Goal: Information Seeking & Learning: Learn about a topic

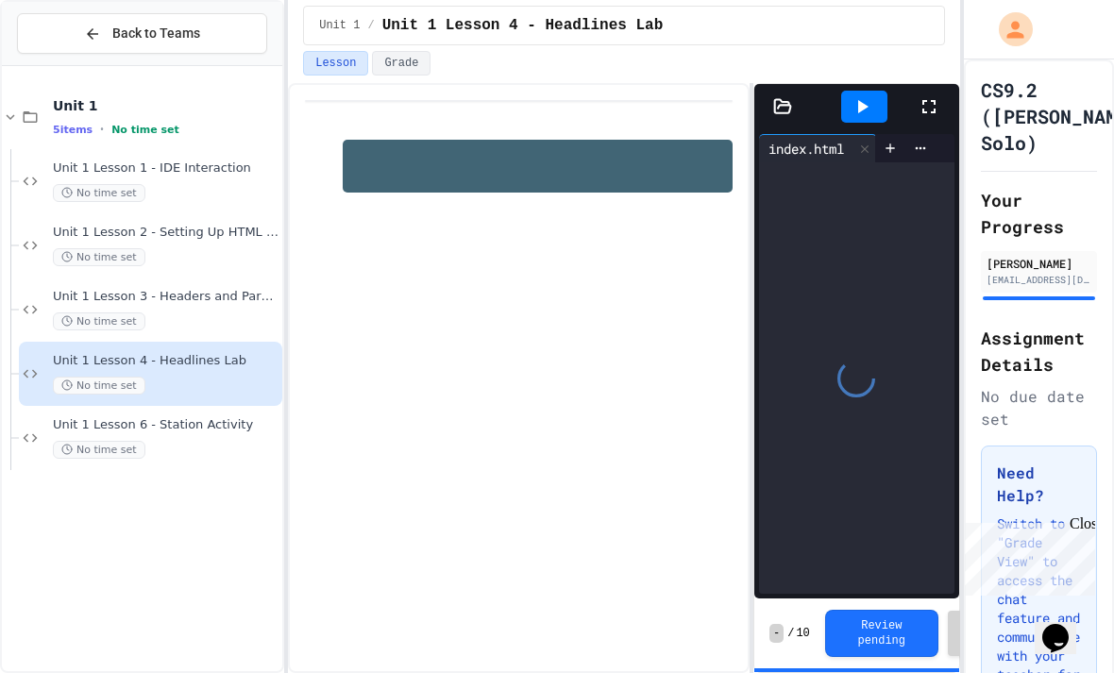
scroll to position [2, 0]
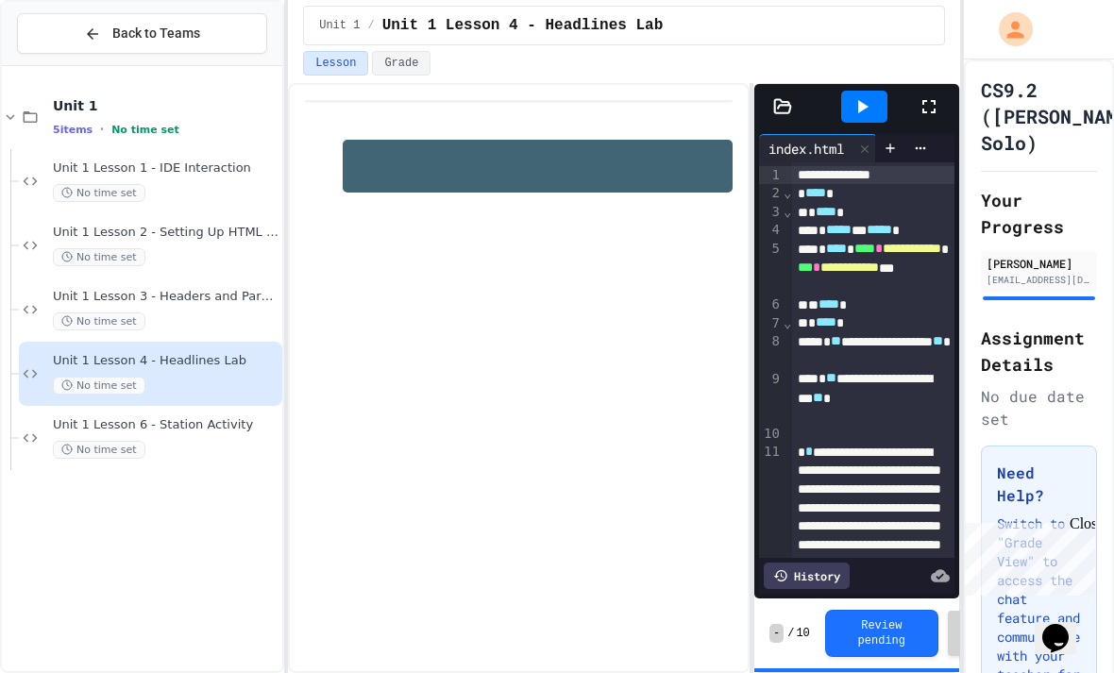
click at [170, 461] on div "Unit 1 Lesson 6 - Station Activity No time set" at bounding box center [150, 438] width 263 height 64
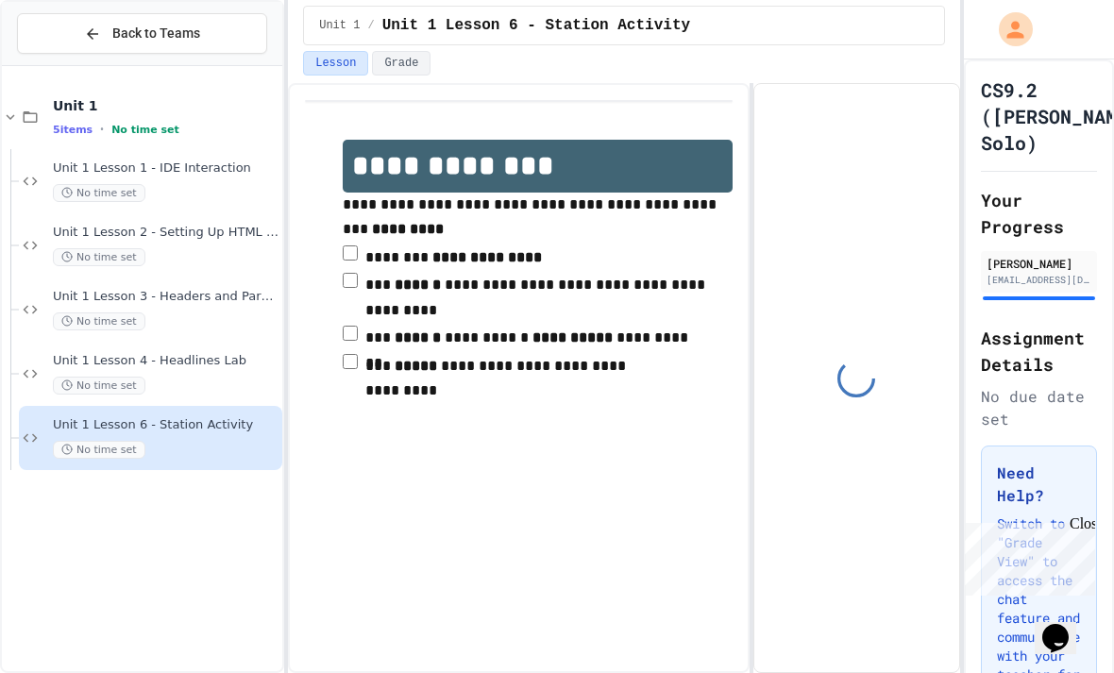
scroll to position [55, 0]
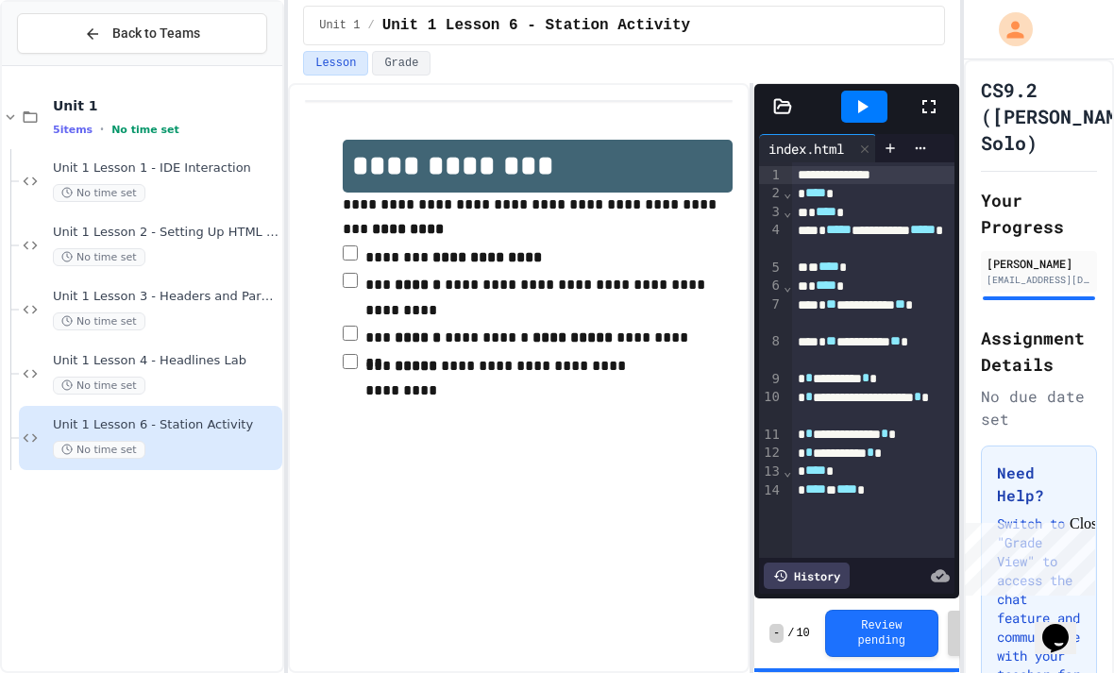
click at [81, 289] on div "Unit 1 Lesson 3 - Headers and Paragraph tags No time set" at bounding box center [166, 310] width 226 height 42
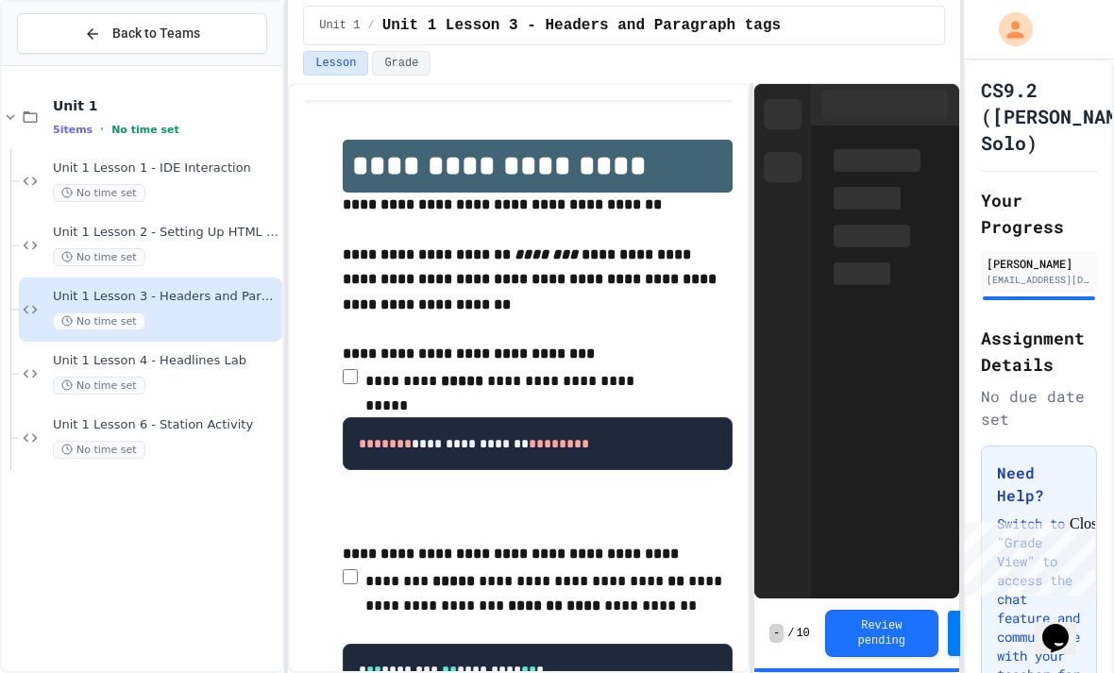
scroll to position [53, 0]
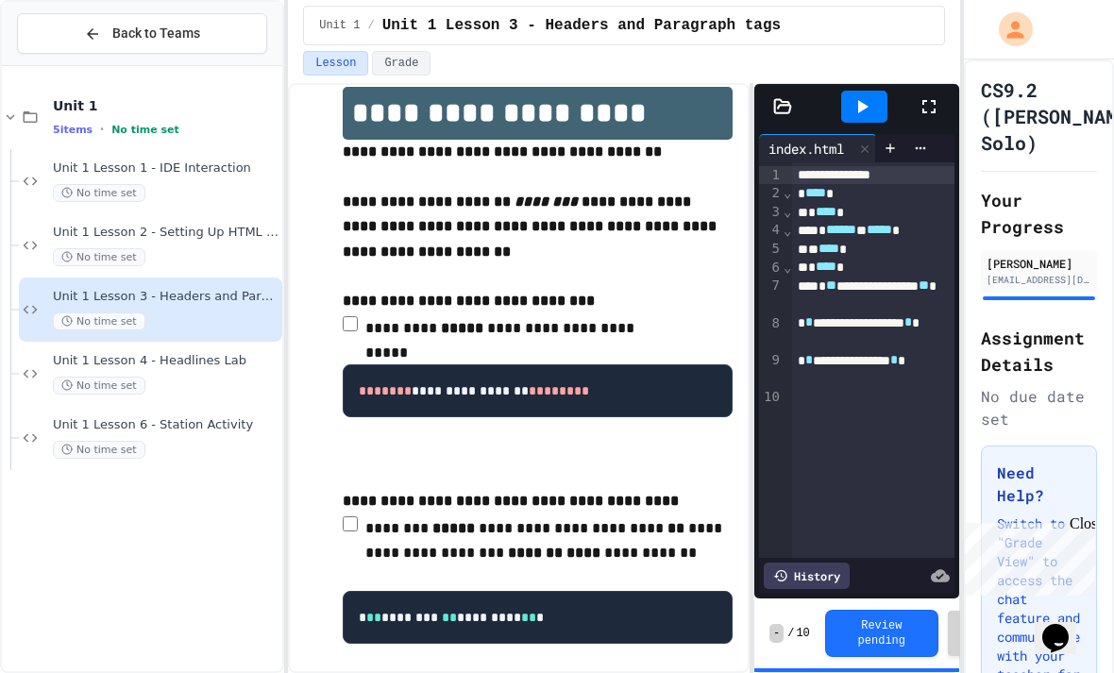
click at [73, 160] on div "Unit 1 Lesson 1 - IDE Interaction No time set" at bounding box center [166, 181] width 226 height 42
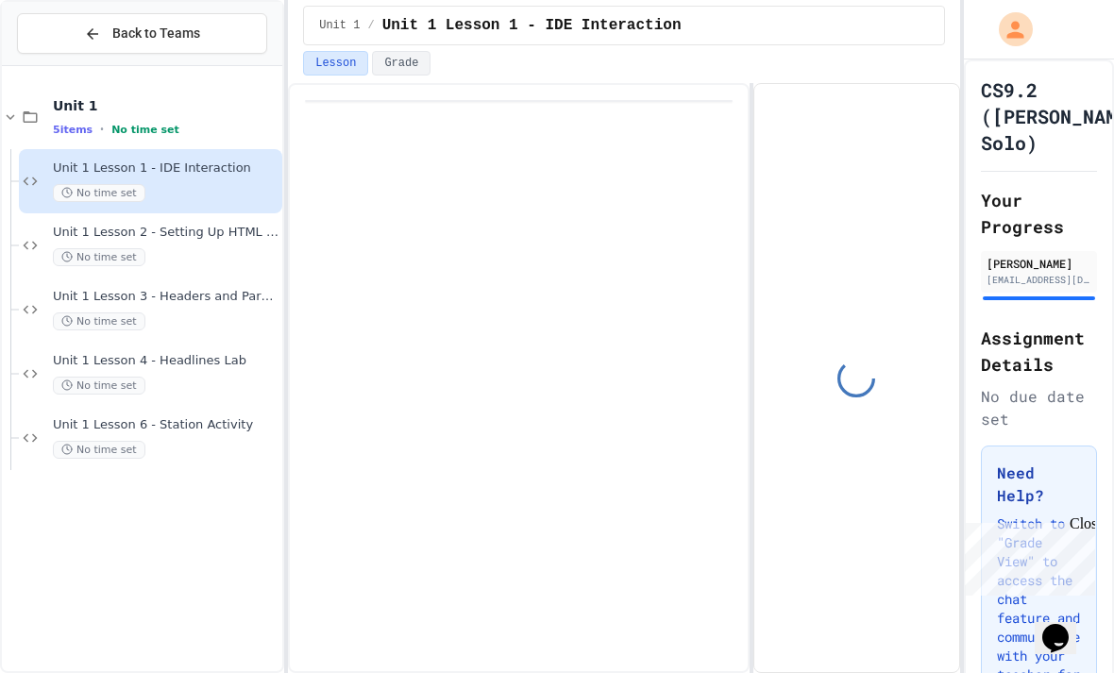
scroll to position [53, 0]
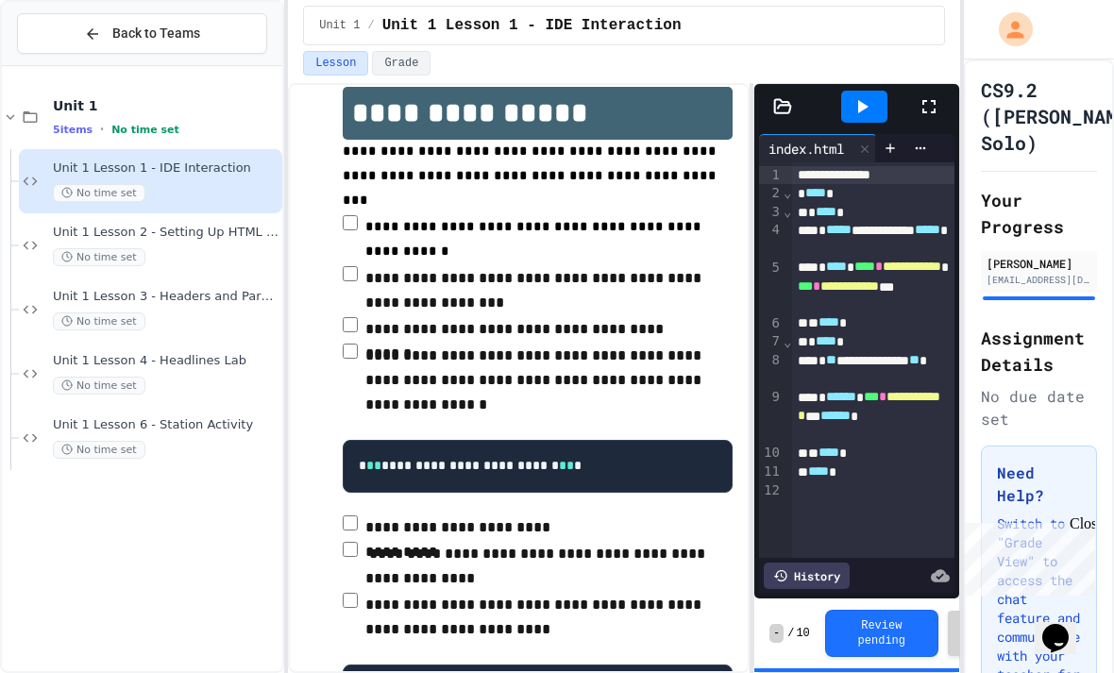
click at [197, 225] on div "Unit 1 Lesson 2 - Setting Up HTML Doc No time set" at bounding box center [166, 246] width 226 height 42
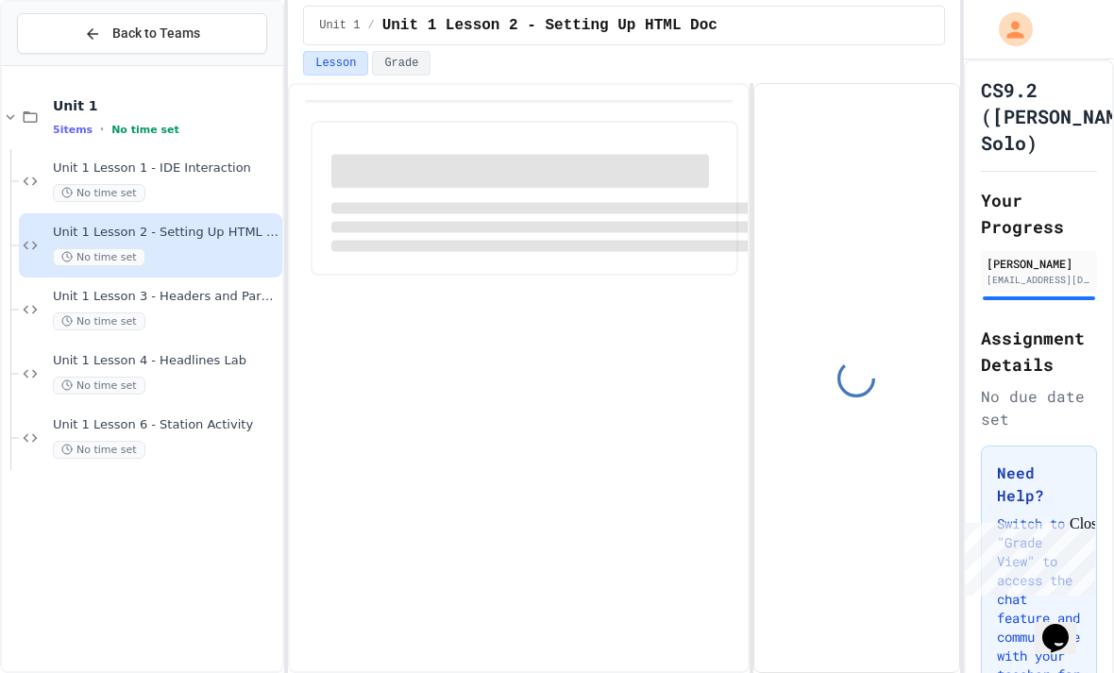
scroll to position [53, 0]
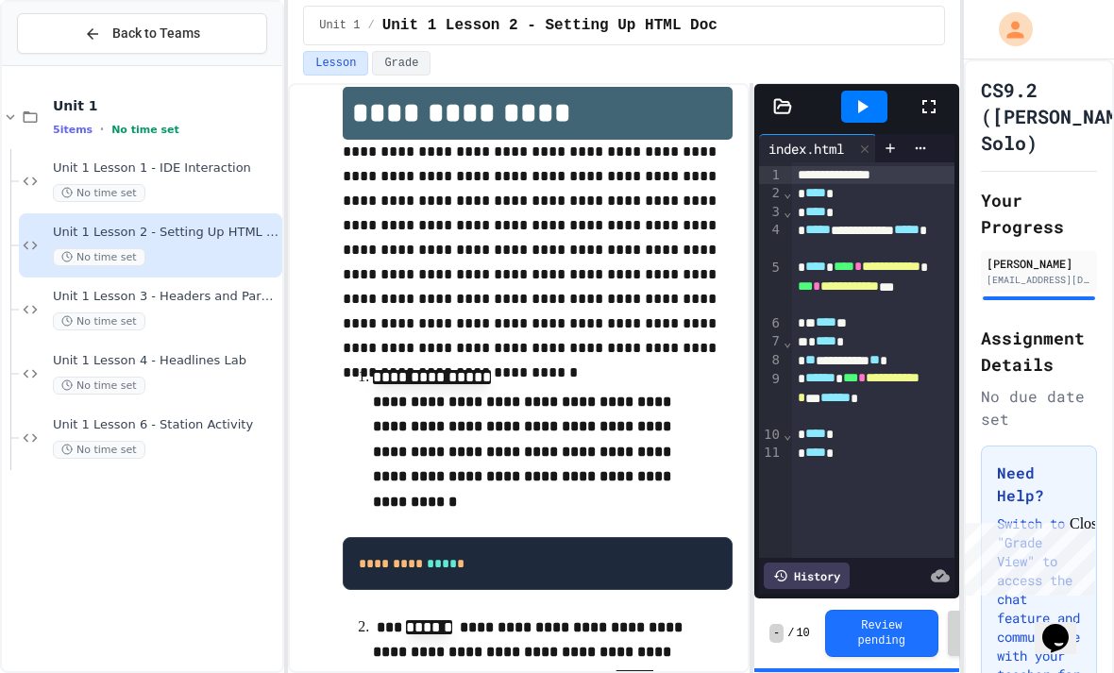
click at [199, 312] on div "No time set" at bounding box center [166, 321] width 226 height 18
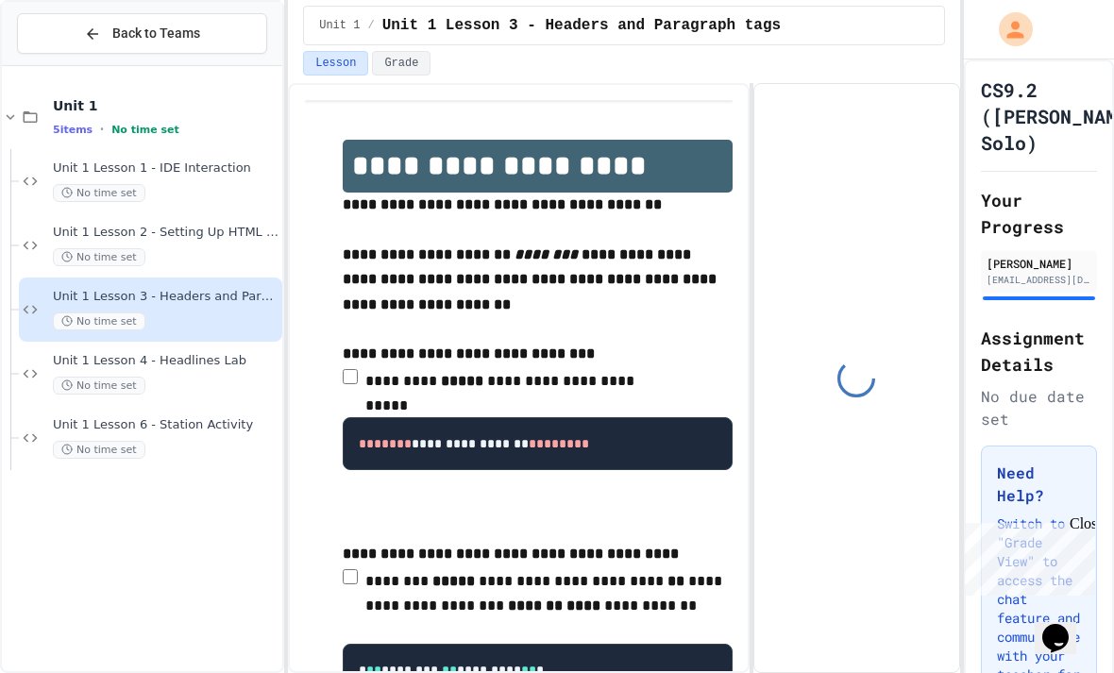
scroll to position [53, 0]
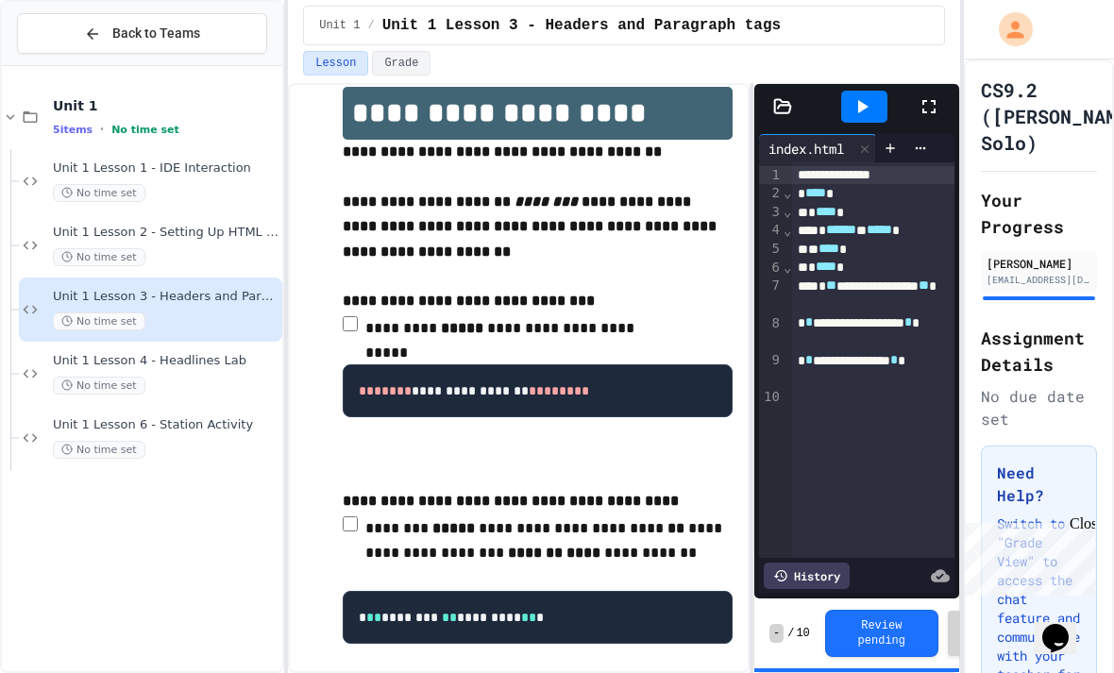
click at [217, 353] on span "Unit 1 Lesson 4 - Headlines Lab" at bounding box center [166, 361] width 226 height 16
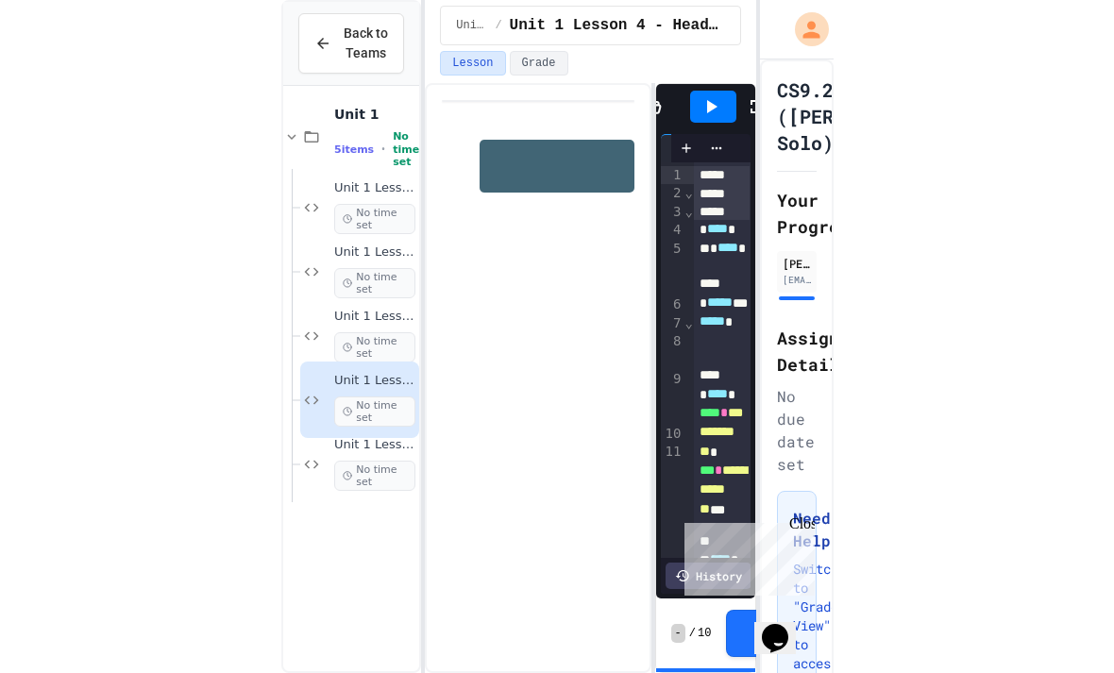
scroll to position [60, 0]
